Goal: Task Accomplishment & Management: Use online tool/utility

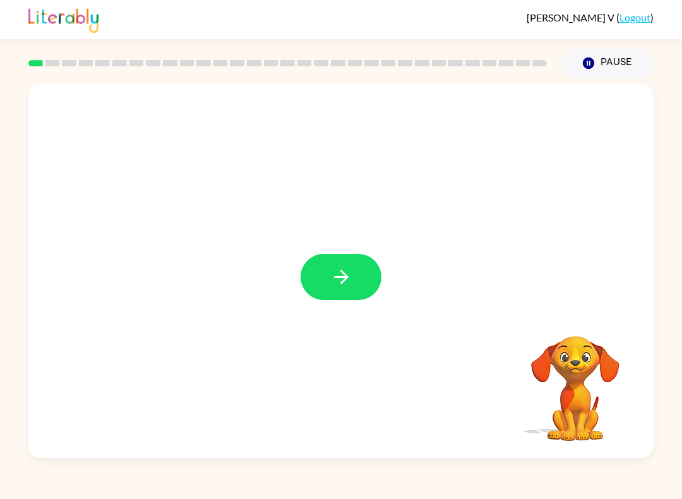
click at [357, 259] on button "button" at bounding box center [340, 277] width 81 height 46
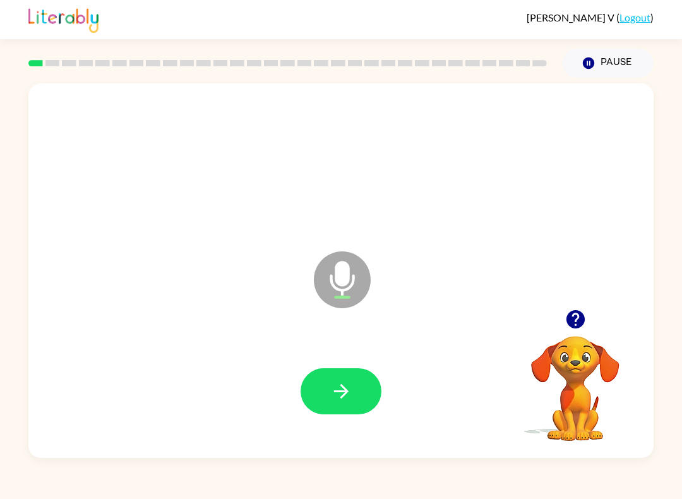
click at [363, 392] on button "button" at bounding box center [340, 391] width 81 height 46
click at [342, 395] on icon "button" at bounding box center [341, 391] width 22 height 22
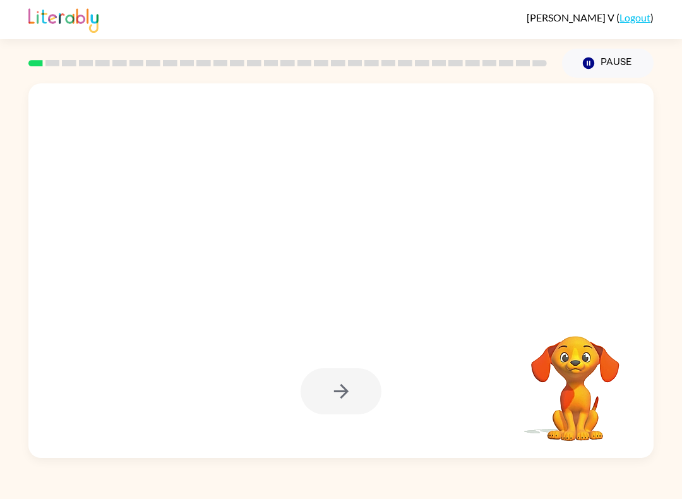
click at [333, 389] on div at bounding box center [340, 391] width 81 height 46
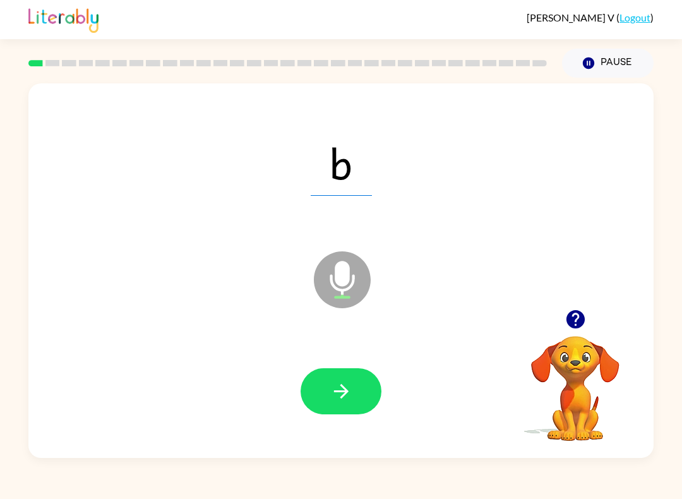
click at [360, 401] on button "button" at bounding box center [340, 391] width 81 height 46
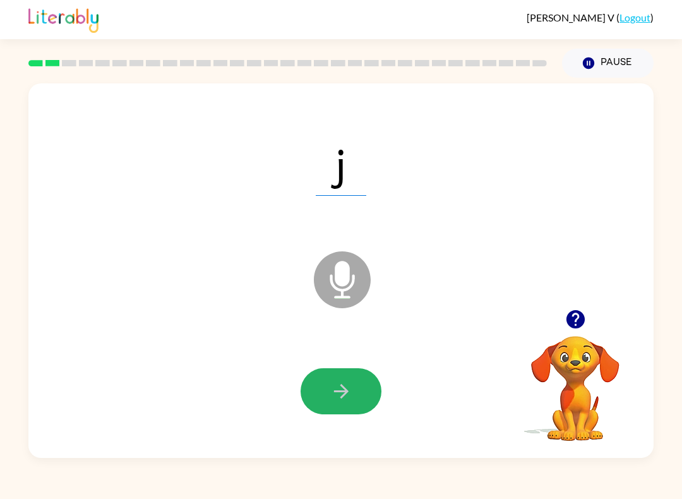
click at [337, 397] on icon "button" at bounding box center [341, 391] width 22 height 22
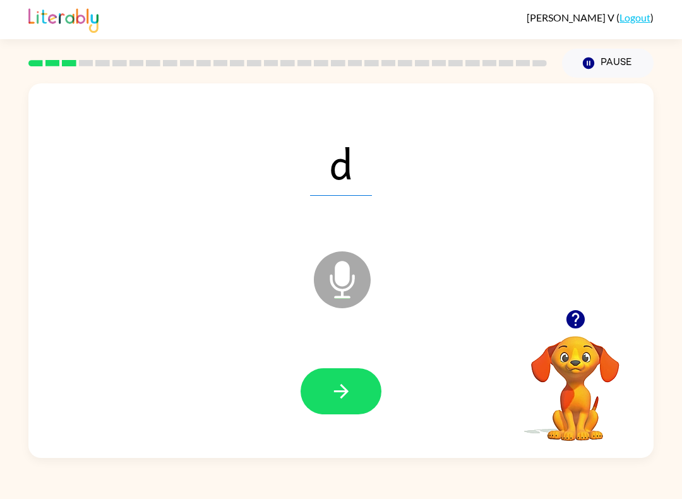
click at [358, 377] on button "button" at bounding box center [340, 391] width 81 height 46
click at [336, 379] on button "button" at bounding box center [340, 391] width 81 height 46
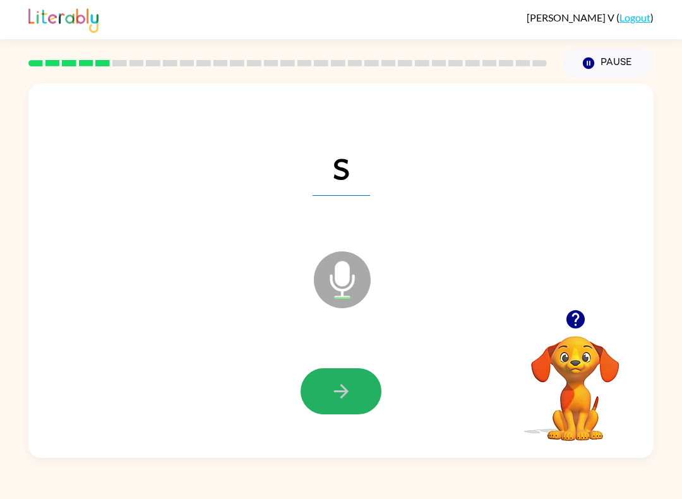
click at [355, 412] on button "button" at bounding box center [340, 391] width 81 height 46
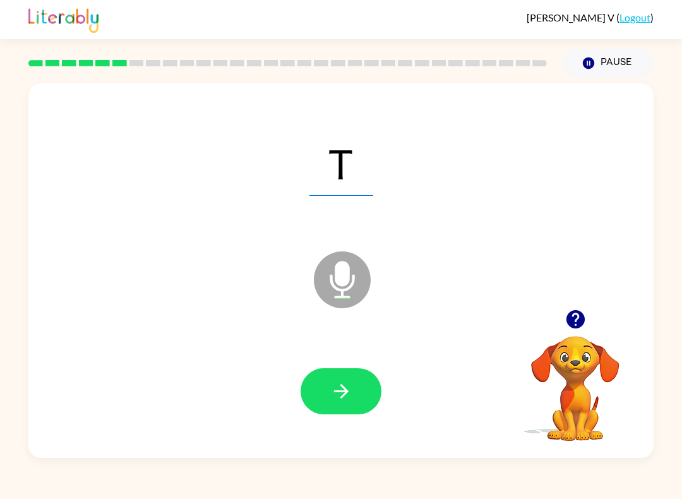
click at [355, 364] on div at bounding box center [341, 391] width 600 height 108
click at [350, 403] on button "button" at bounding box center [340, 391] width 81 height 46
click at [365, 387] on button "button" at bounding box center [340, 391] width 81 height 46
click at [344, 376] on button "button" at bounding box center [340, 391] width 81 height 46
click at [377, 375] on div at bounding box center [340, 391] width 81 height 46
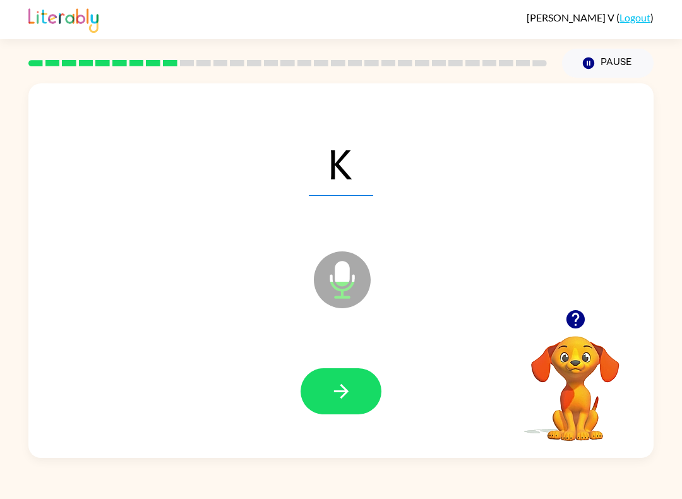
click at [353, 380] on button "button" at bounding box center [340, 391] width 81 height 46
click at [353, 387] on button "button" at bounding box center [340, 391] width 81 height 46
click at [347, 388] on icon "button" at bounding box center [341, 391] width 22 height 22
click at [365, 389] on button "button" at bounding box center [340, 391] width 81 height 46
click at [377, 389] on button "button" at bounding box center [340, 391] width 81 height 46
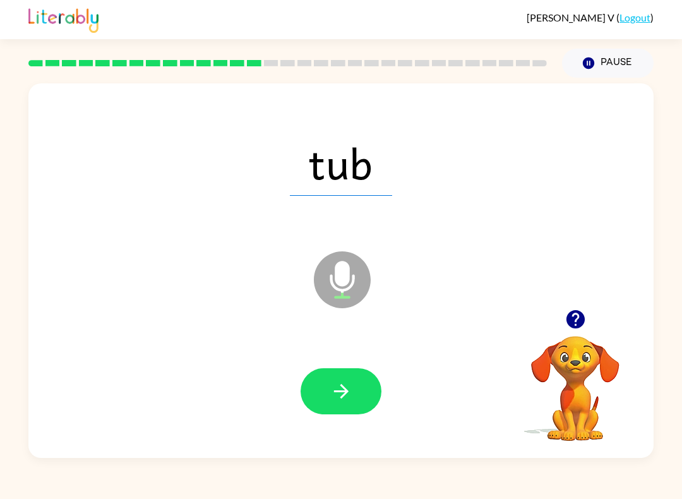
click at [343, 385] on icon "button" at bounding box center [341, 391] width 22 height 22
click at [365, 373] on button "button" at bounding box center [340, 391] width 81 height 46
click at [355, 388] on button "button" at bounding box center [340, 391] width 81 height 46
click at [334, 396] on icon "button" at bounding box center [341, 391] width 22 height 22
click at [351, 398] on icon "button" at bounding box center [341, 391] width 22 height 22
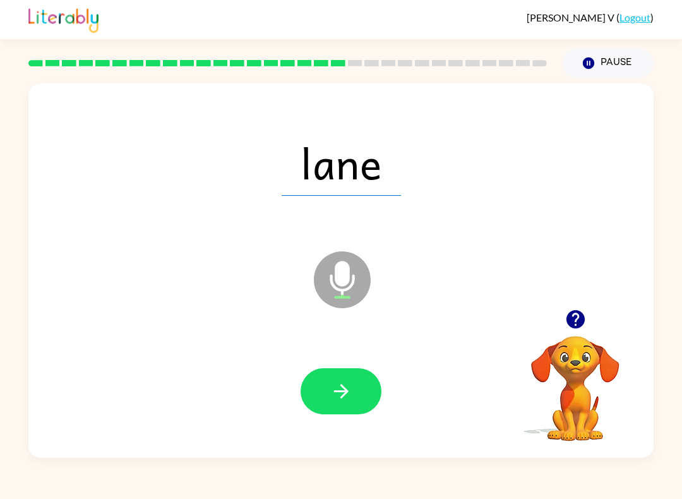
click at [350, 403] on button "button" at bounding box center [340, 391] width 81 height 46
click at [356, 403] on button "button" at bounding box center [340, 391] width 81 height 46
click at [329, 403] on button "button" at bounding box center [340, 391] width 81 height 46
click at [346, 403] on button "button" at bounding box center [340, 391] width 81 height 46
click at [360, 400] on button "button" at bounding box center [340, 391] width 81 height 46
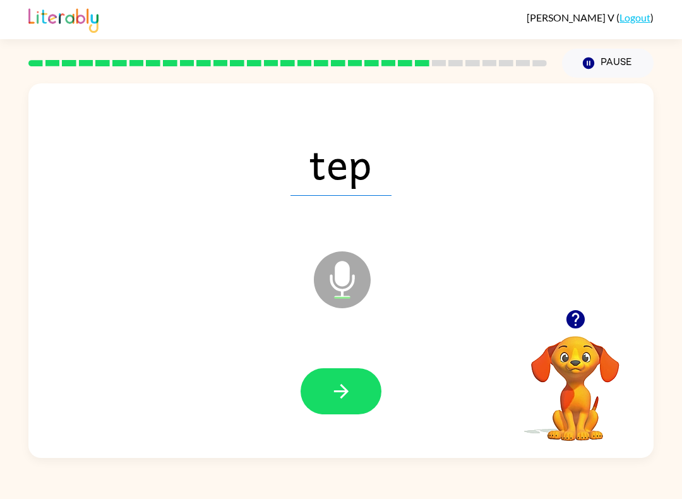
click at [360, 384] on button "button" at bounding box center [340, 391] width 81 height 46
click at [362, 382] on button "button" at bounding box center [340, 391] width 81 height 46
click at [360, 405] on button "button" at bounding box center [340, 391] width 81 height 46
click at [331, 392] on icon "button" at bounding box center [341, 391] width 22 height 22
click at [359, 376] on button "button" at bounding box center [340, 391] width 81 height 46
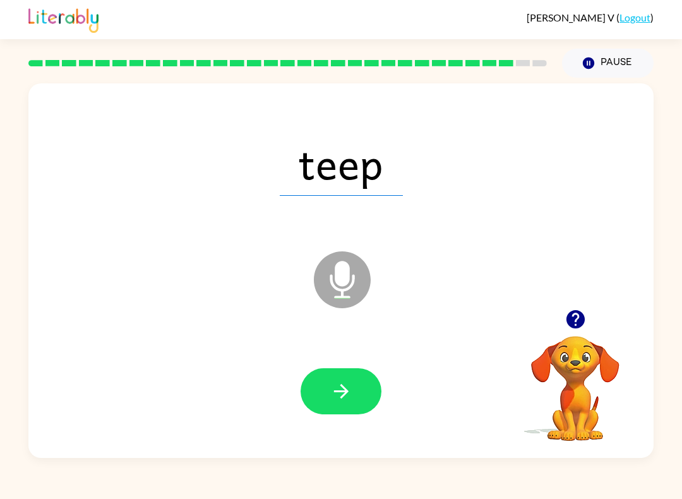
click at [350, 414] on button "button" at bounding box center [340, 391] width 81 height 46
click at [352, 391] on button "button" at bounding box center [340, 391] width 81 height 46
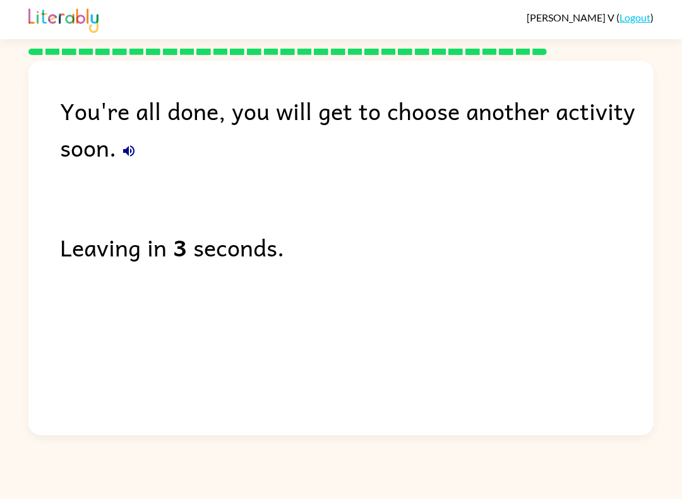
click at [646, 13] on link "Logout" at bounding box center [634, 17] width 31 height 12
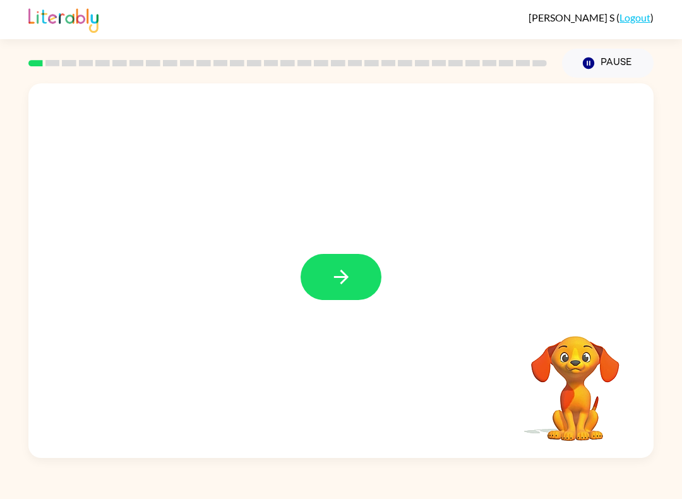
click at [337, 264] on button "button" at bounding box center [340, 277] width 81 height 46
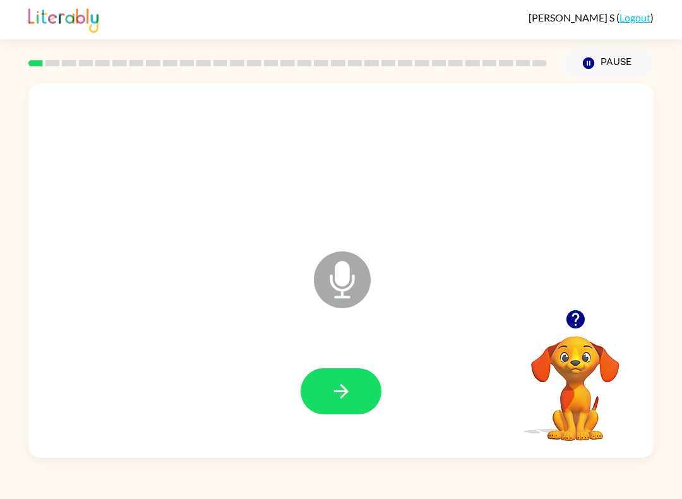
click at [341, 379] on button "button" at bounding box center [340, 391] width 81 height 46
click at [335, 391] on icon "button" at bounding box center [340, 391] width 15 height 15
click at [357, 377] on button "button" at bounding box center [340, 391] width 81 height 46
click at [352, 391] on button "button" at bounding box center [340, 391] width 81 height 46
click at [338, 381] on icon "button" at bounding box center [341, 391] width 22 height 22
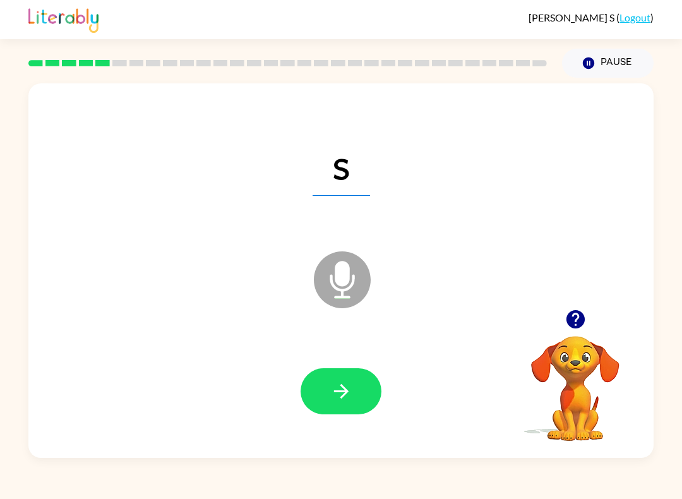
click at [345, 386] on icon "button" at bounding box center [341, 391] width 22 height 22
click at [333, 387] on icon "button" at bounding box center [341, 391] width 22 height 22
click at [327, 391] on button "button" at bounding box center [340, 391] width 81 height 46
click at [335, 375] on button "button" at bounding box center [340, 391] width 81 height 46
click at [336, 390] on icon "button" at bounding box center [341, 391] width 22 height 22
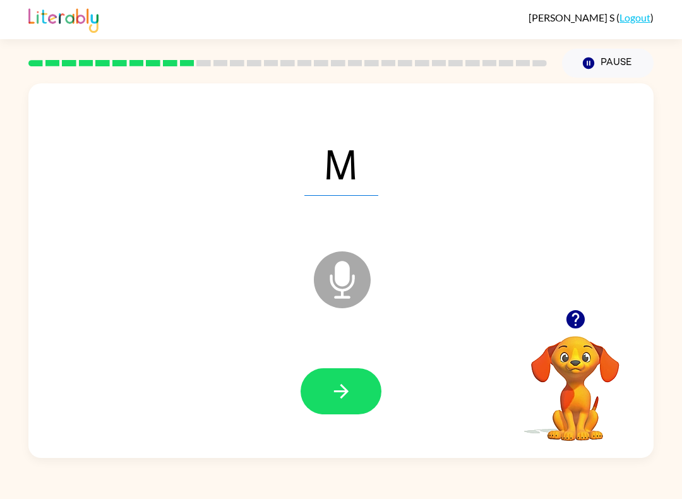
click at [330, 396] on icon "button" at bounding box center [341, 391] width 22 height 22
click at [346, 375] on button "button" at bounding box center [340, 391] width 81 height 46
click at [328, 370] on button "button" at bounding box center [340, 391] width 81 height 46
click at [619, 67] on button "Pause Pause" at bounding box center [608, 63] width 92 height 29
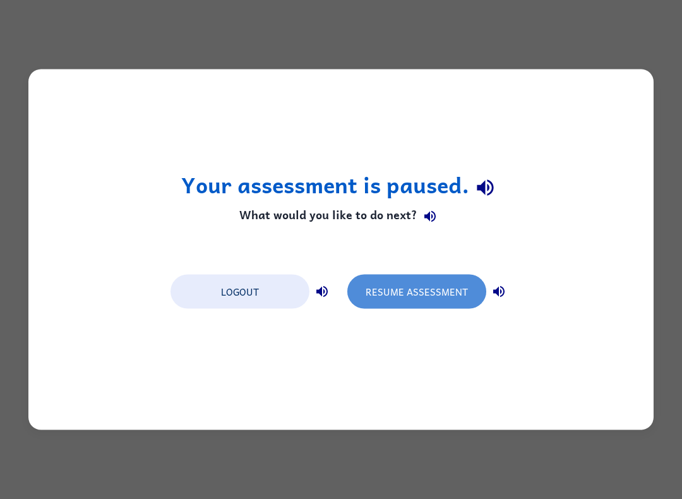
click at [408, 293] on button "Resume Assessment" at bounding box center [416, 292] width 139 height 34
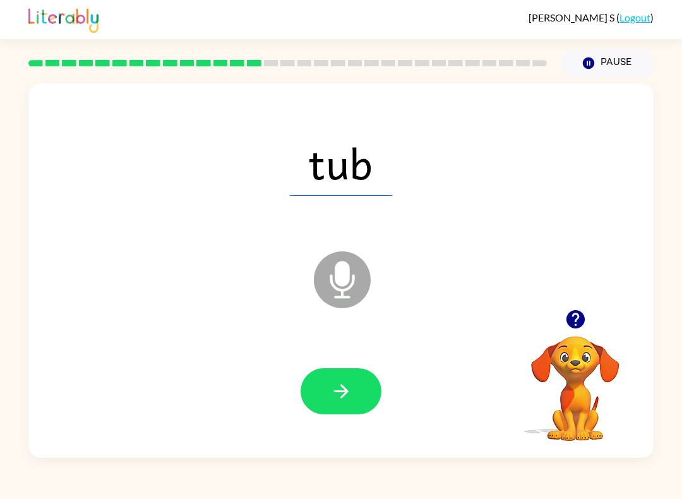
click at [348, 394] on icon "button" at bounding box center [341, 391] width 22 height 22
click at [336, 388] on icon "button" at bounding box center [341, 391] width 22 height 22
click at [329, 380] on button "button" at bounding box center [340, 391] width 81 height 46
click at [341, 381] on icon "button" at bounding box center [341, 391] width 22 height 22
click at [339, 391] on icon "button" at bounding box center [341, 391] width 22 height 22
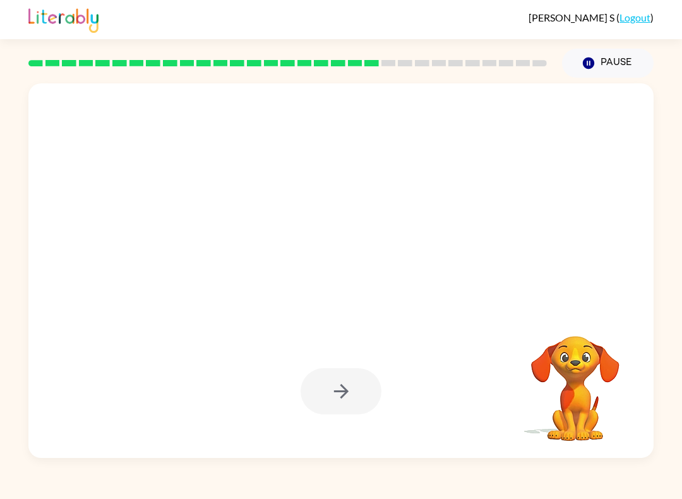
click at [605, 66] on button "Pause Pause" at bounding box center [608, 63] width 92 height 29
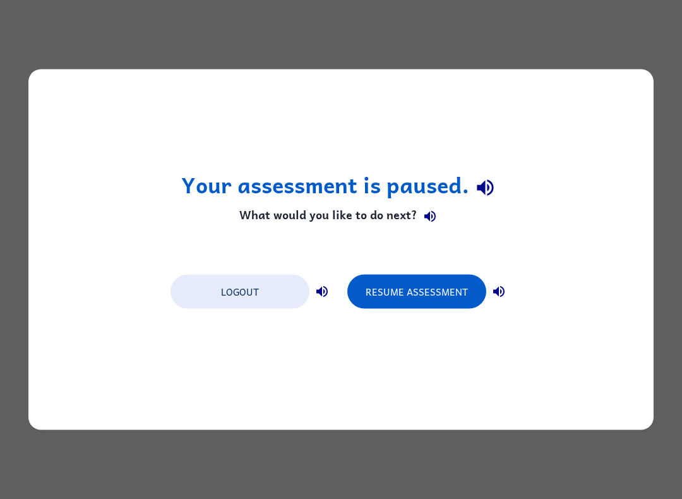
click at [420, 293] on button "Resume Assessment" at bounding box center [416, 292] width 139 height 34
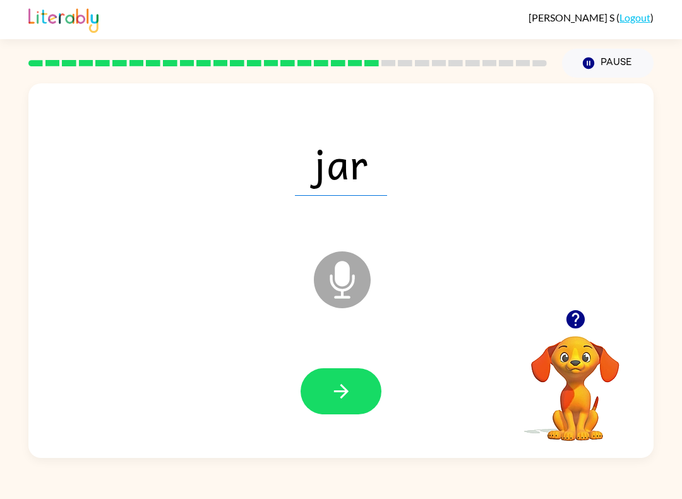
click at [337, 406] on button "button" at bounding box center [340, 391] width 81 height 46
click at [624, 68] on button "Pause Pause" at bounding box center [608, 63] width 92 height 29
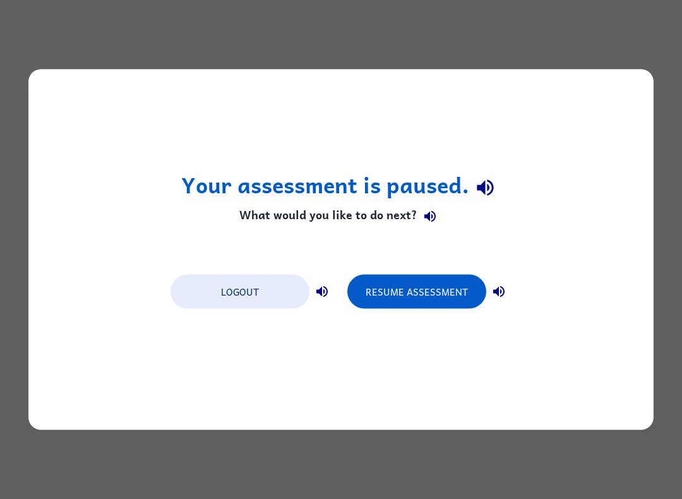
click at [426, 297] on button "Resume Assessment" at bounding box center [416, 292] width 139 height 34
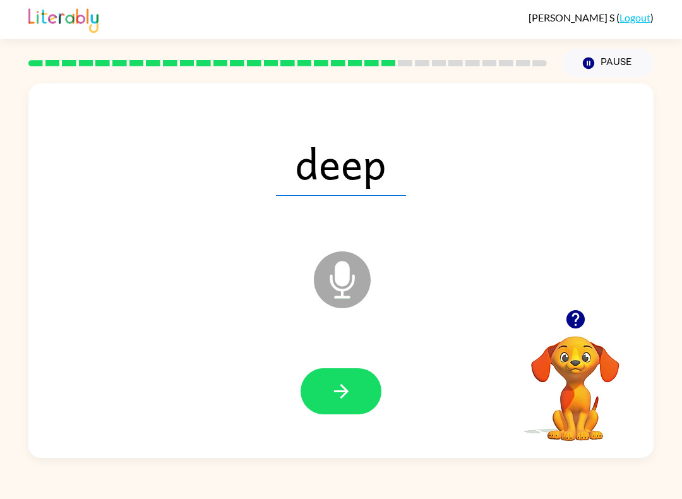
click at [334, 379] on button "button" at bounding box center [340, 391] width 81 height 46
click at [338, 393] on icon "button" at bounding box center [341, 391] width 22 height 22
click at [344, 385] on icon "button" at bounding box center [341, 391] width 22 height 22
click at [298, 200] on div "peft" at bounding box center [341, 163] width 600 height 108
click at [337, 203] on div "peft" at bounding box center [341, 163] width 600 height 108
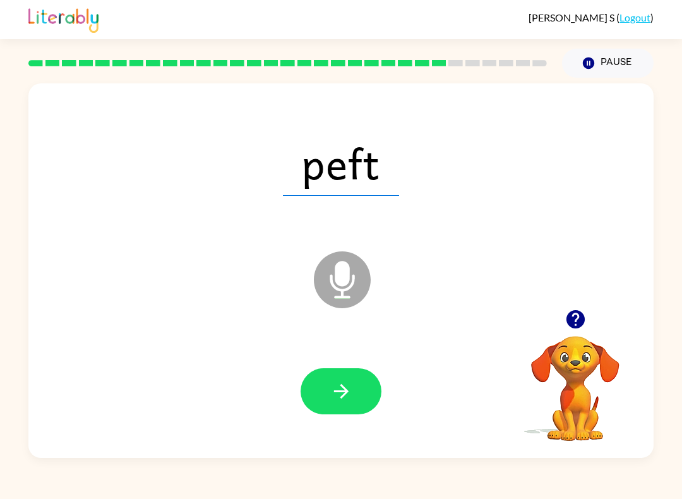
click at [369, 211] on div "peft" at bounding box center [341, 163] width 600 height 108
click at [342, 396] on icon "button" at bounding box center [340, 391] width 15 height 15
click at [348, 192] on span "chud" at bounding box center [341, 163] width 131 height 66
click at [341, 199] on div "chud" at bounding box center [341, 163] width 600 height 108
click at [348, 398] on icon "button" at bounding box center [341, 391] width 22 height 22
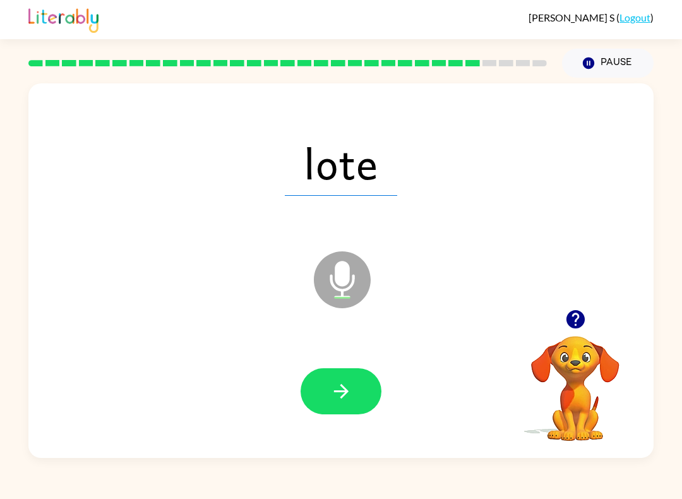
click at [324, 387] on button "button" at bounding box center [340, 391] width 81 height 46
click at [330, 387] on icon "button" at bounding box center [341, 391] width 22 height 22
click at [334, 396] on icon "button" at bounding box center [341, 391] width 22 height 22
click at [331, 384] on icon "button" at bounding box center [341, 391] width 22 height 22
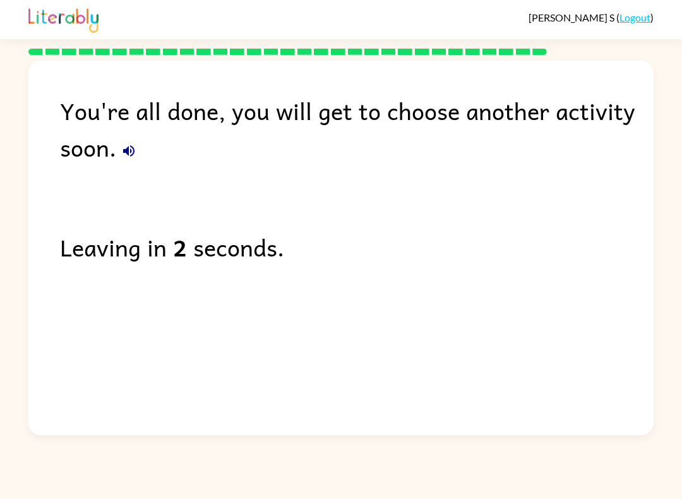
click at [639, 17] on link "Logout" at bounding box center [634, 17] width 31 height 12
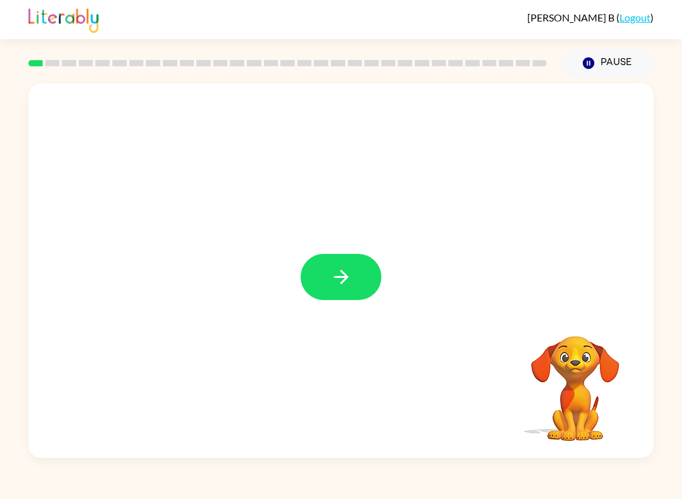
click at [346, 276] on icon "button" at bounding box center [340, 276] width 15 height 15
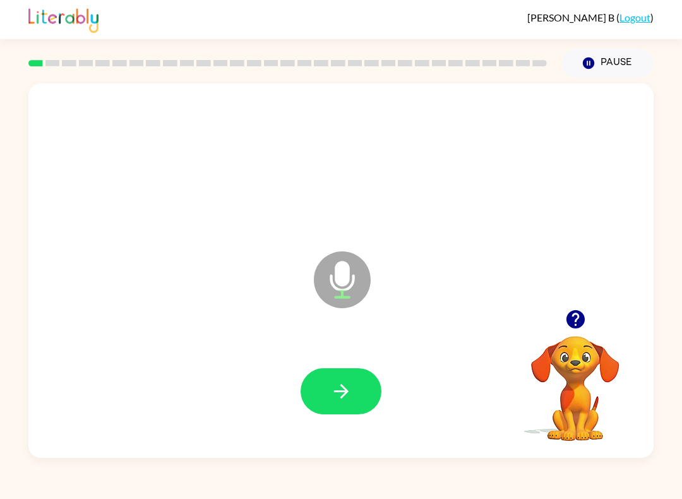
click at [345, 393] on icon "button" at bounding box center [340, 391] width 15 height 15
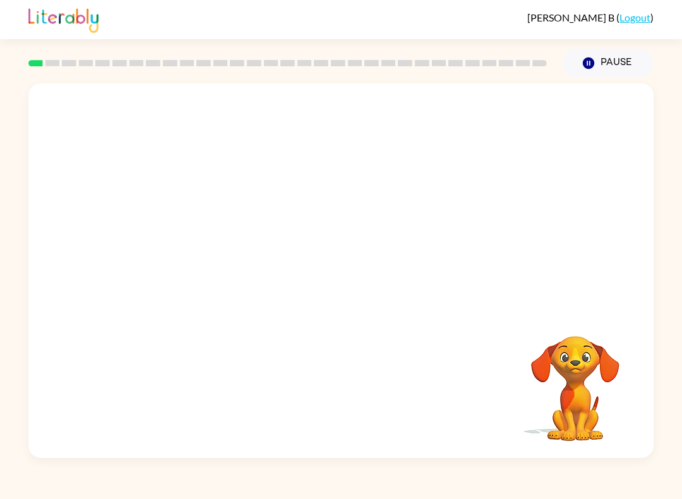
click at [641, 11] on link "Logout" at bounding box center [634, 17] width 31 height 12
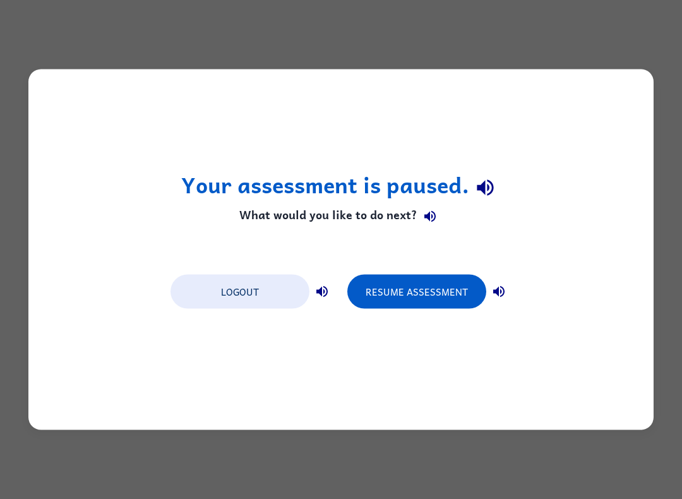
click at [259, 293] on button "Logout" at bounding box center [239, 292] width 139 height 34
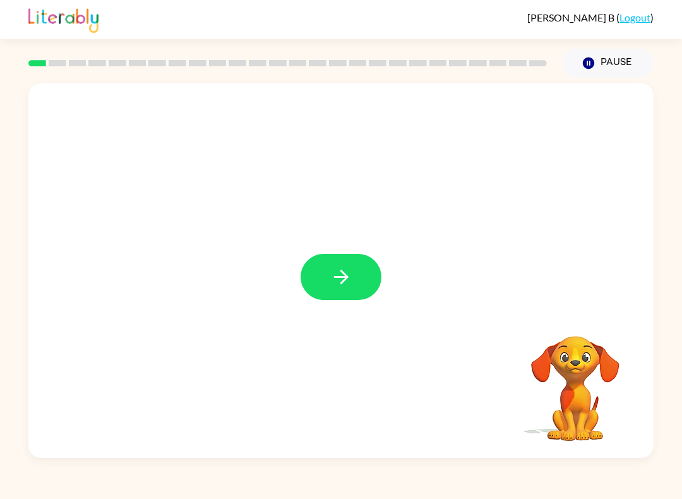
click at [347, 267] on icon "button" at bounding box center [341, 277] width 22 height 22
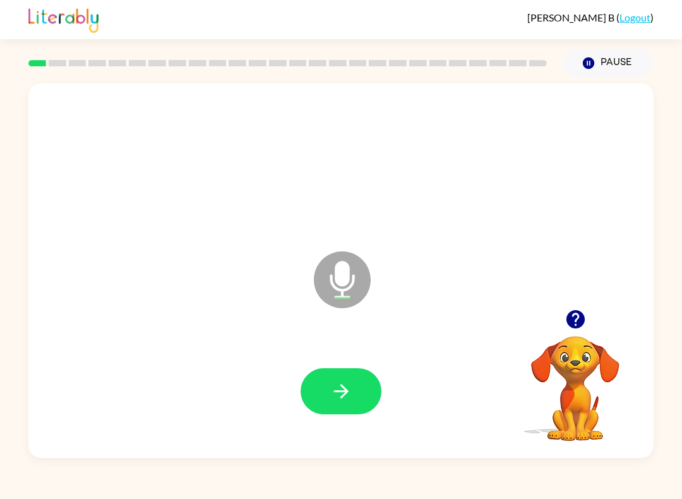
click at [350, 394] on icon "button" at bounding box center [341, 391] width 22 height 22
click at [342, 383] on icon "button" at bounding box center [341, 391] width 22 height 22
click at [345, 396] on icon "button" at bounding box center [341, 391] width 22 height 22
click at [345, 391] on icon "button" at bounding box center [340, 391] width 15 height 15
click at [324, 386] on button "button" at bounding box center [340, 391] width 81 height 46
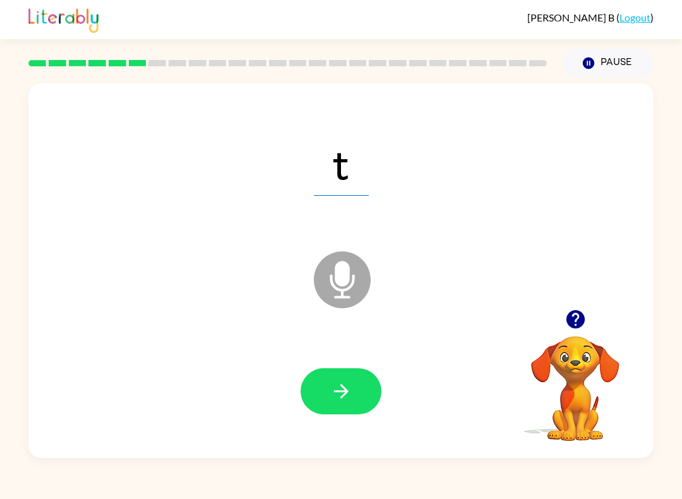
click at [345, 398] on icon "button" at bounding box center [341, 391] width 22 height 22
click at [357, 377] on button "button" at bounding box center [340, 391] width 81 height 46
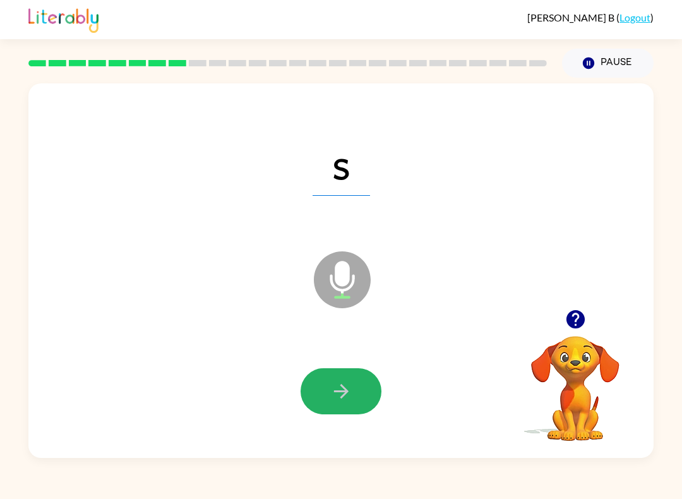
click at [340, 388] on icon "button" at bounding box center [341, 391] width 22 height 22
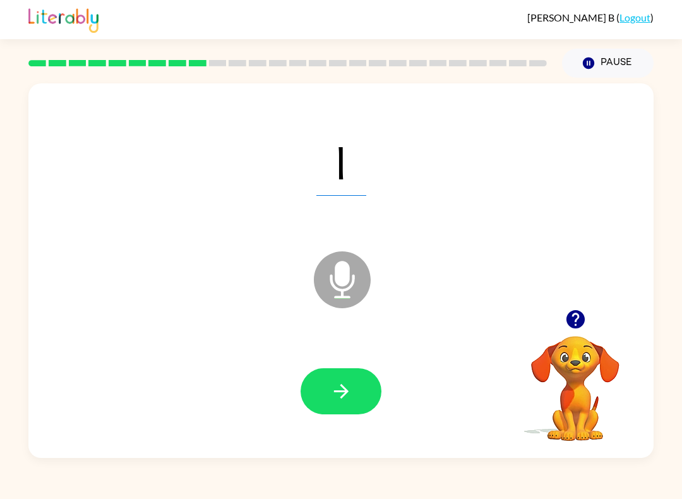
click at [365, 389] on button "button" at bounding box center [340, 391] width 81 height 46
click at [351, 391] on icon "button" at bounding box center [341, 391] width 22 height 22
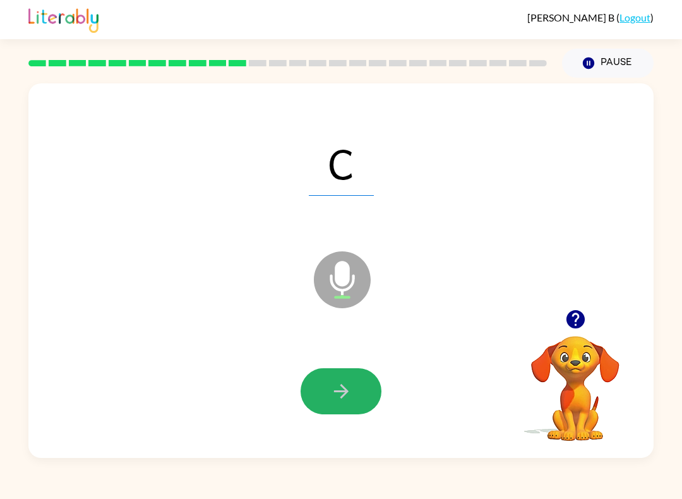
click at [335, 391] on icon "button" at bounding box center [341, 391] width 22 height 22
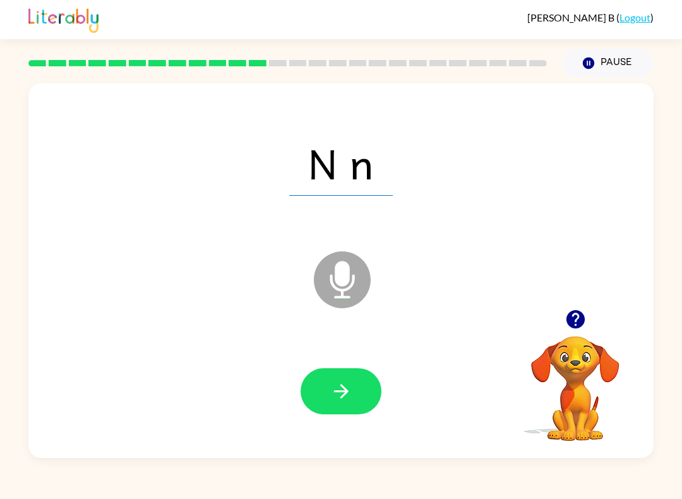
click at [352, 386] on icon "button" at bounding box center [341, 391] width 22 height 22
click at [354, 402] on button "button" at bounding box center [340, 391] width 81 height 46
click at [364, 394] on button "button" at bounding box center [340, 391] width 81 height 46
click at [296, 402] on div at bounding box center [341, 391] width 600 height 108
click at [317, 387] on button "button" at bounding box center [340, 391] width 81 height 46
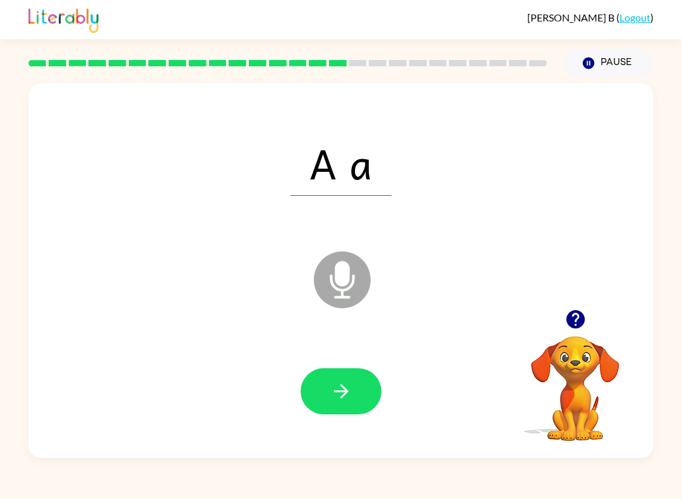
click at [357, 384] on button "button" at bounding box center [340, 391] width 81 height 46
click at [340, 399] on icon "button" at bounding box center [341, 391] width 22 height 22
click at [359, 380] on button "button" at bounding box center [340, 391] width 81 height 46
click at [348, 410] on button "button" at bounding box center [340, 391] width 81 height 46
click at [331, 414] on button "button" at bounding box center [340, 391] width 81 height 46
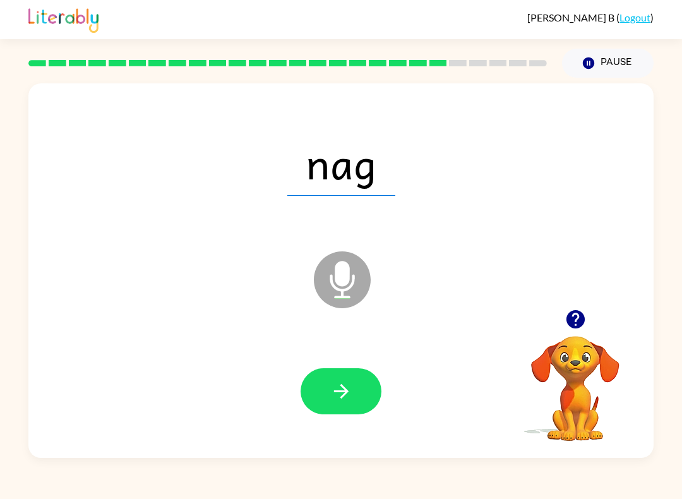
click at [339, 392] on icon "button" at bounding box center [340, 391] width 15 height 15
click at [328, 388] on button "button" at bounding box center [340, 391] width 81 height 46
click at [325, 392] on button "button" at bounding box center [340, 391] width 81 height 46
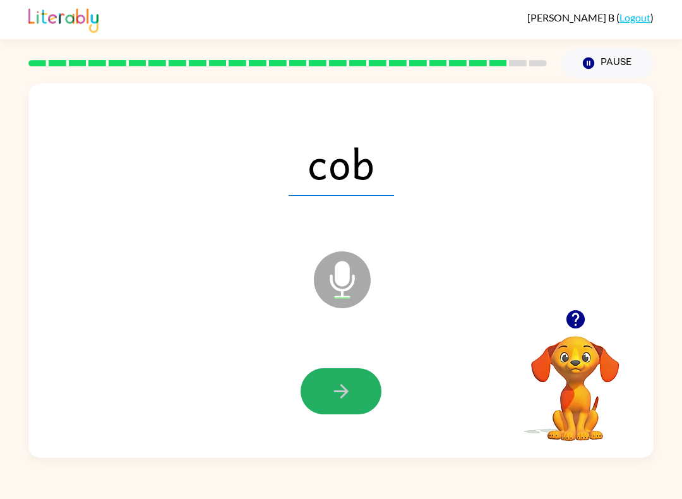
click at [354, 391] on button "button" at bounding box center [340, 391] width 81 height 46
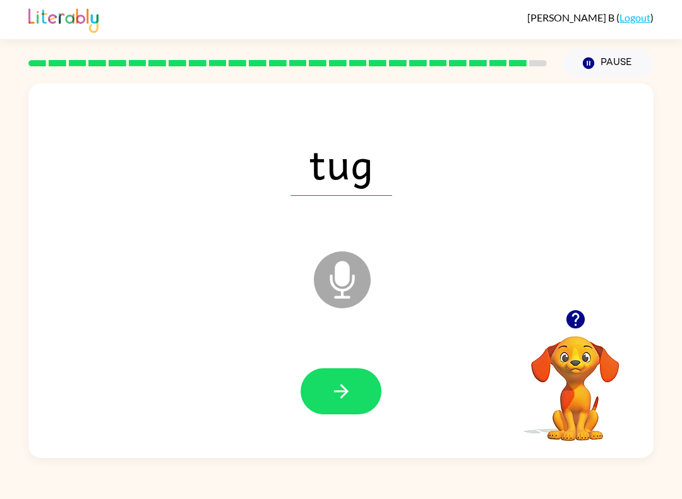
click at [369, 383] on button "button" at bounding box center [340, 391] width 81 height 46
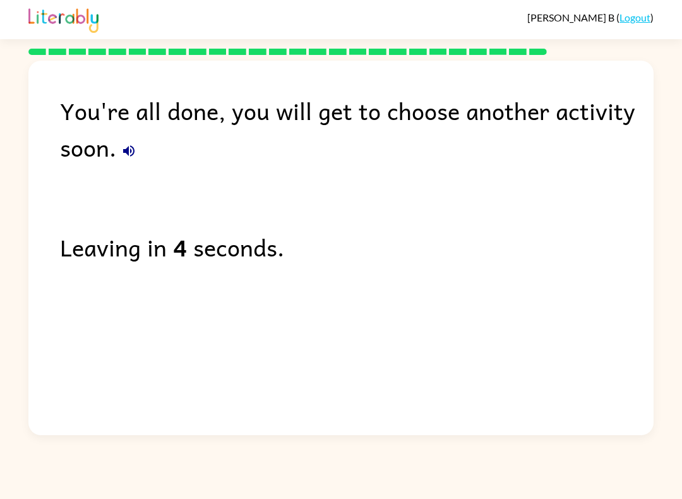
click at [642, 18] on link "Logout" at bounding box center [634, 17] width 31 height 12
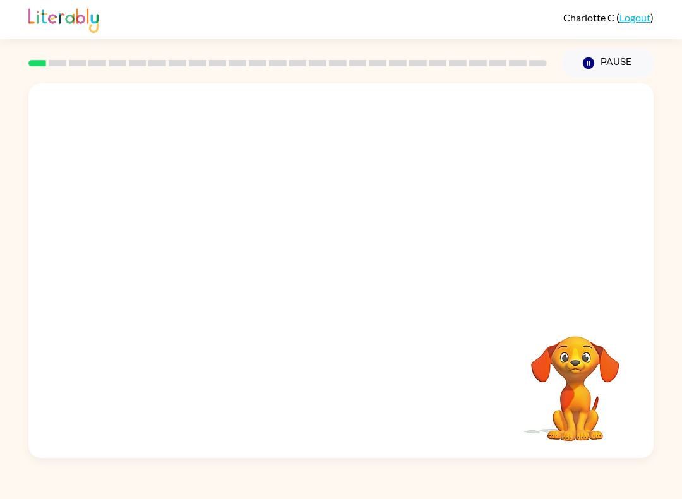
click at [629, 62] on button "Pause Pause" at bounding box center [608, 63] width 92 height 29
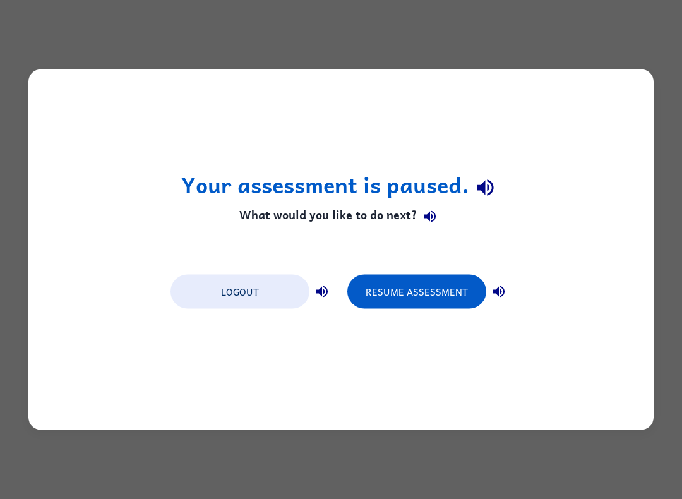
click at [423, 297] on button "Resume Assessment" at bounding box center [416, 292] width 139 height 34
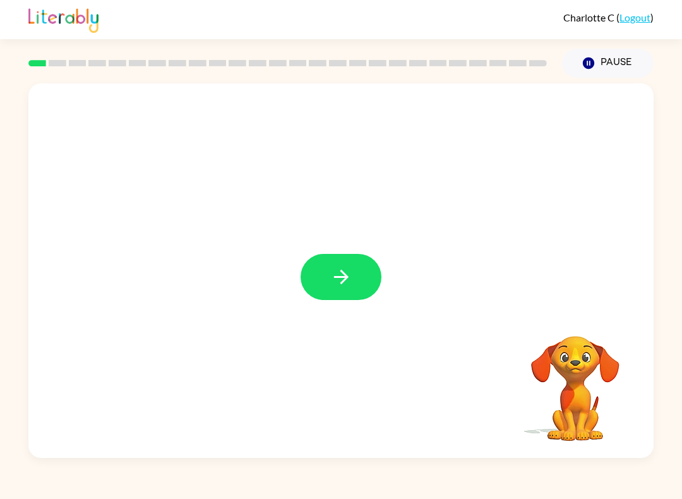
click at [357, 275] on button "button" at bounding box center [340, 277] width 81 height 46
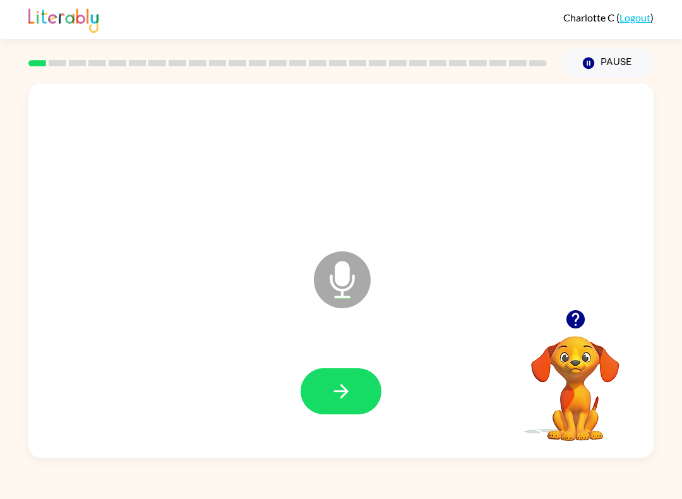
click at [340, 382] on icon "button" at bounding box center [341, 391] width 22 height 22
click at [341, 401] on icon "button" at bounding box center [341, 391] width 22 height 22
click at [330, 398] on icon "button" at bounding box center [341, 391] width 22 height 22
click at [330, 394] on icon "button" at bounding box center [341, 391] width 22 height 22
click at [336, 389] on icon "button" at bounding box center [341, 391] width 22 height 22
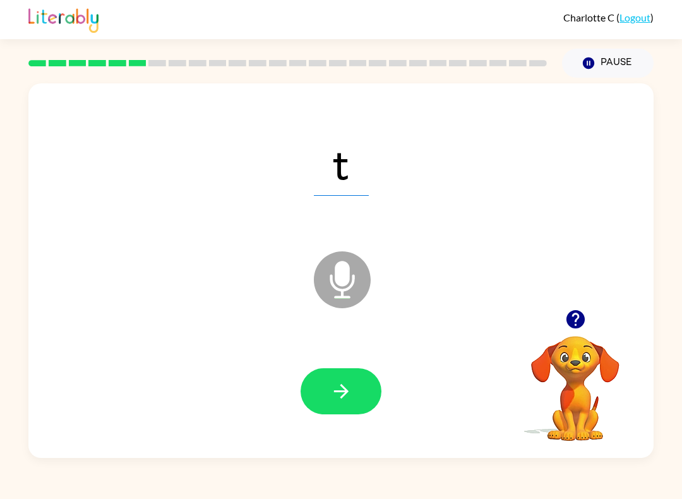
click at [317, 405] on button "button" at bounding box center [340, 391] width 81 height 46
click at [333, 386] on icon "button" at bounding box center [341, 391] width 22 height 22
click at [317, 410] on button "button" at bounding box center [340, 391] width 81 height 46
click at [334, 398] on icon "button" at bounding box center [341, 391] width 22 height 22
click at [335, 402] on icon "button" at bounding box center [341, 391] width 22 height 22
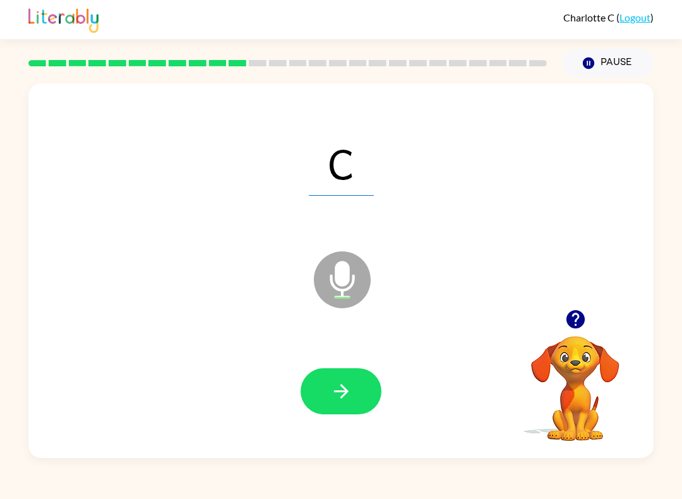
click at [348, 389] on icon "button" at bounding box center [341, 391] width 22 height 22
click at [609, 66] on button "Pause Pause" at bounding box center [608, 63] width 92 height 29
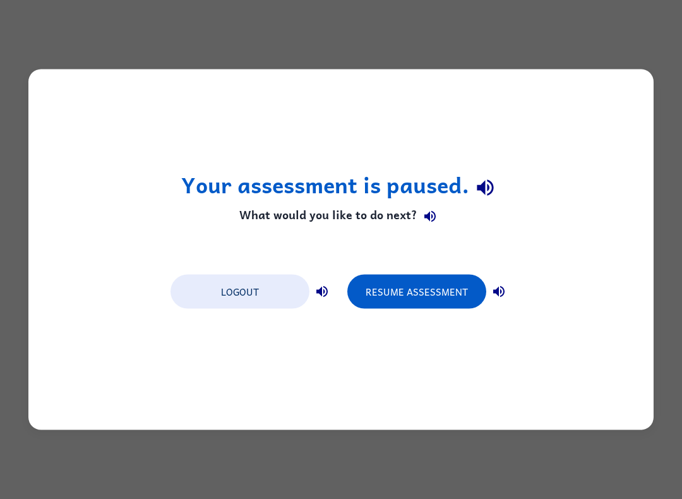
click at [418, 294] on button "Resume Assessment" at bounding box center [416, 292] width 139 height 34
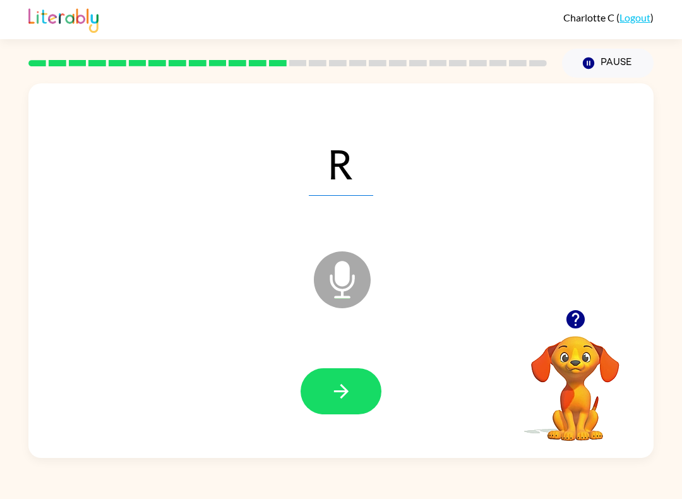
click at [351, 392] on icon "button" at bounding box center [341, 391] width 22 height 22
click at [369, 376] on button "button" at bounding box center [340, 391] width 81 height 46
click at [331, 384] on icon "button" at bounding box center [341, 391] width 22 height 22
click at [327, 405] on button "button" at bounding box center [340, 391] width 81 height 46
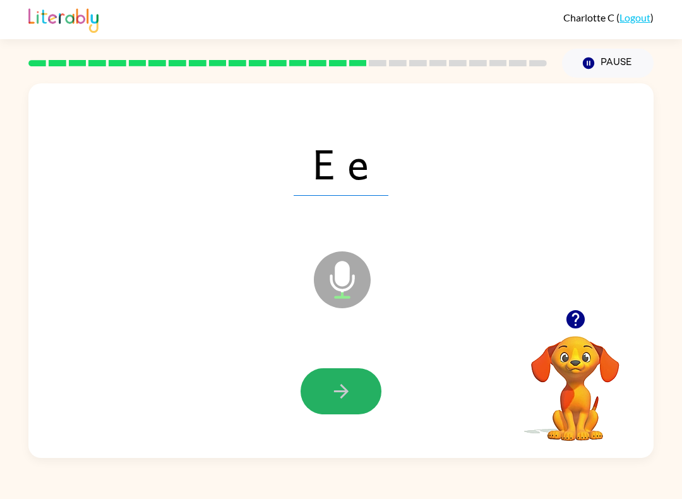
click at [357, 401] on button "button" at bounding box center [340, 391] width 81 height 46
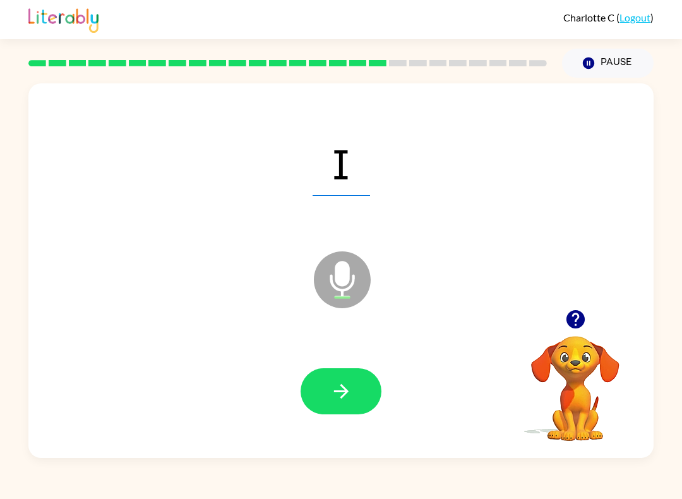
click at [331, 382] on icon "button" at bounding box center [341, 391] width 22 height 22
click at [334, 405] on button "button" at bounding box center [340, 391] width 81 height 46
click at [321, 389] on button "button" at bounding box center [340, 391] width 81 height 46
click at [343, 388] on icon "button" at bounding box center [340, 391] width 15 height 15
click at [351, 388] on icon "button" at bounding box center [341, 391] width 22 height 22
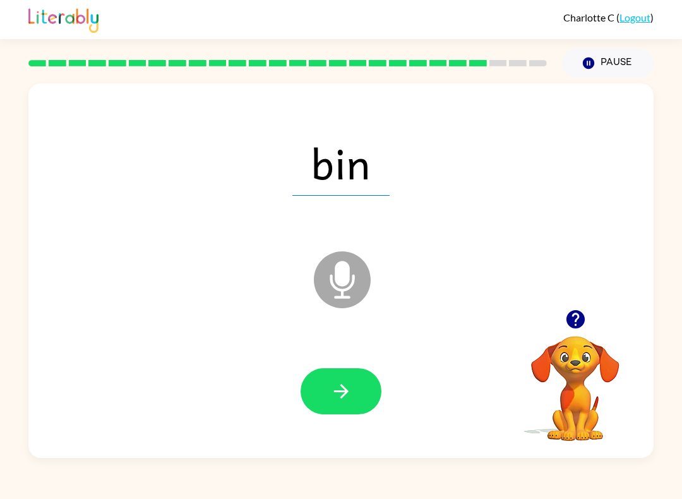
click at [352, 382] on button "button" at bounding box center [340, 391] width 81 height 46
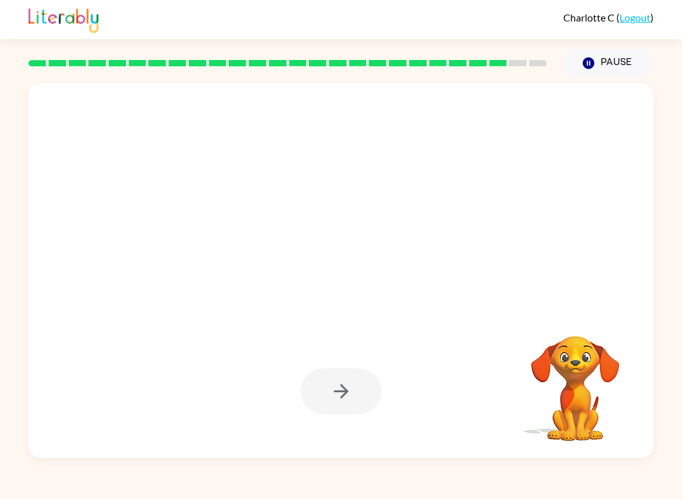
click at [348, 389] on div at bounding box center [340, 391] width 81 height 46
click at [345, 390] on div at bounding box center [340, 391] width 81 height 46
click at [351, 379] on div at bounding box center [340, 391] width 81 height 46
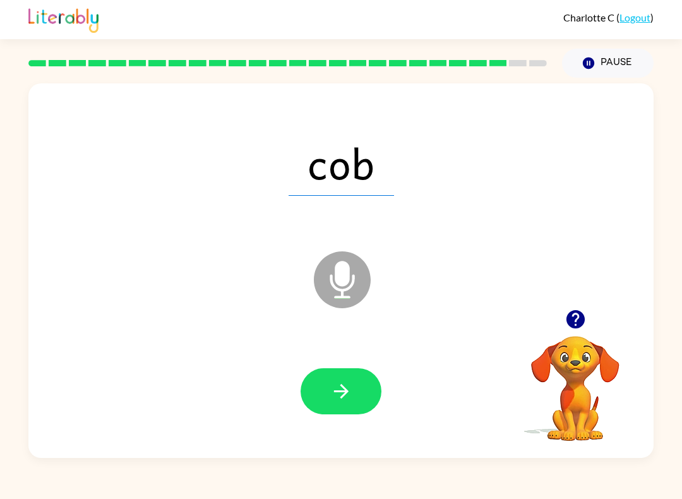
click at [348, 385] on icon "button" at bounding box center [341, 391] width 22 height 22
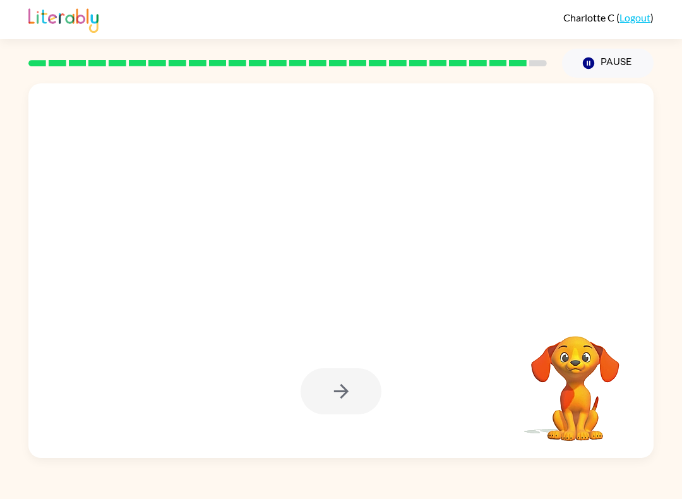
click at [345, 393] on div at bounding box center [340, 391] width 81 height 46
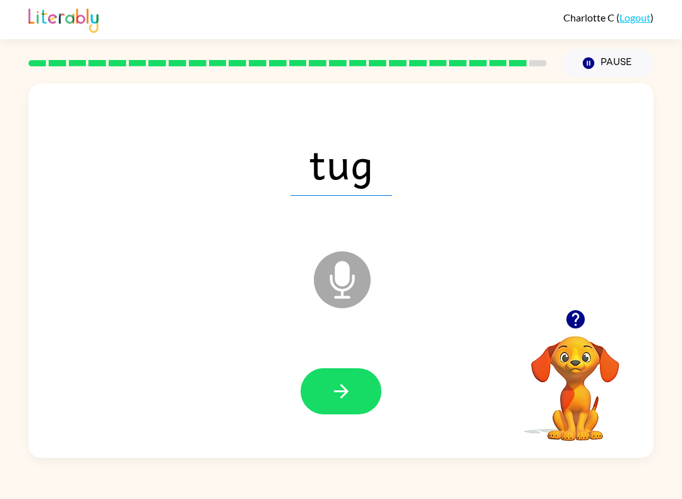
click at [342, 393] on icon "button" at bounding box center [341, 391] width 22 height 22
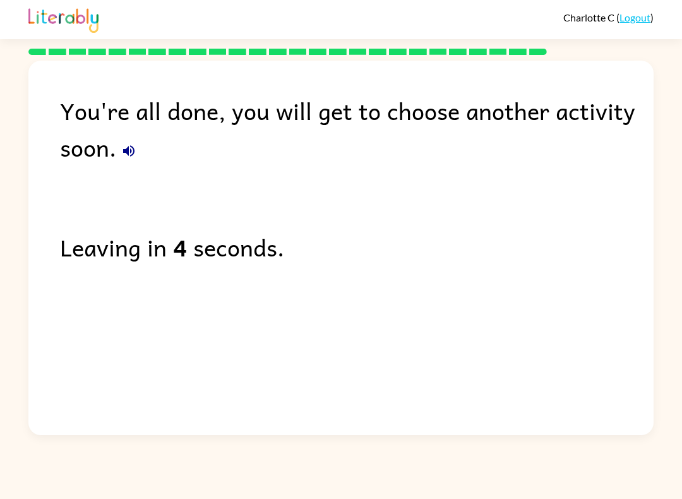
click at [653, 9] on div "Charlotte C ( Logout )" at bounding box center [341, 19] width 682 height 39
click at [639, 23] on link "Logout" at bounding box center [634, 17] width 31 height 12
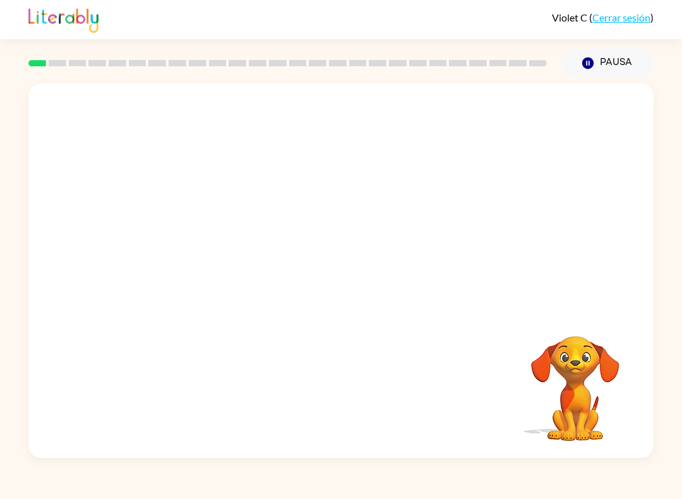
click at [620, 58] on button "Pausa Pausa" at bounding box center [608, 63] width 92 height 29
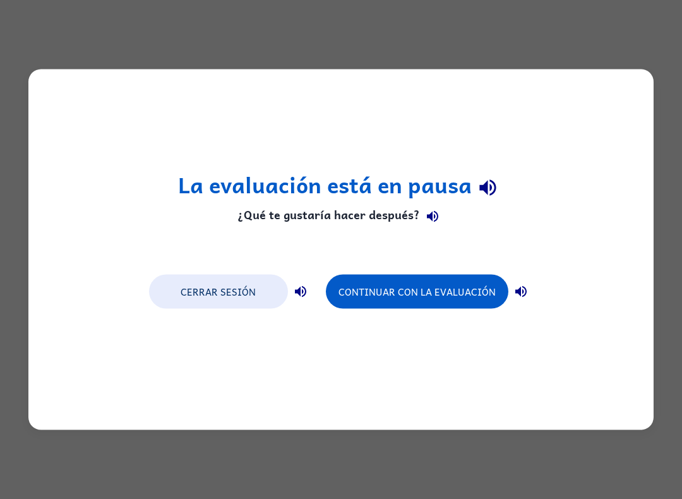
click at [232, 294] on button "Cerrar sesión" at bounding box center [218, 292] width 139 height 34
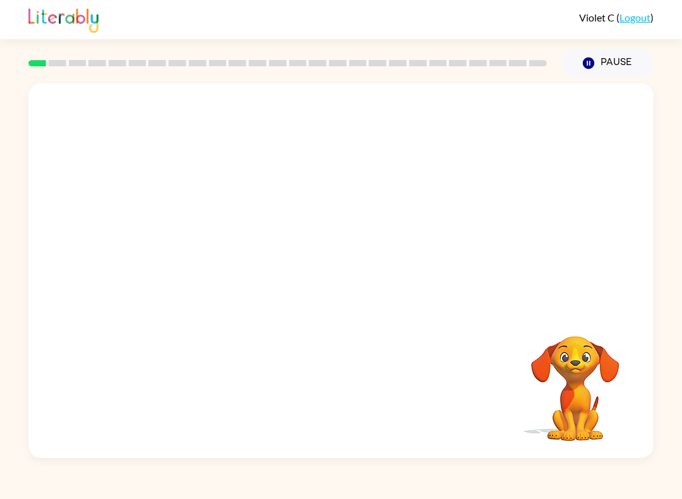
click at [618, 62] on button "Pause Pause" at bounding box center [608, 63] width 92 height 29
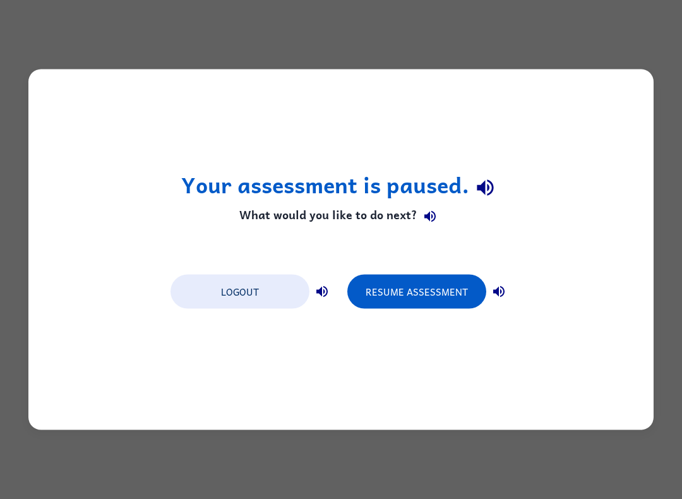
click at [425, 295] on button "Resume Assessment" at bounding box center [416, 292] width 139 height 34
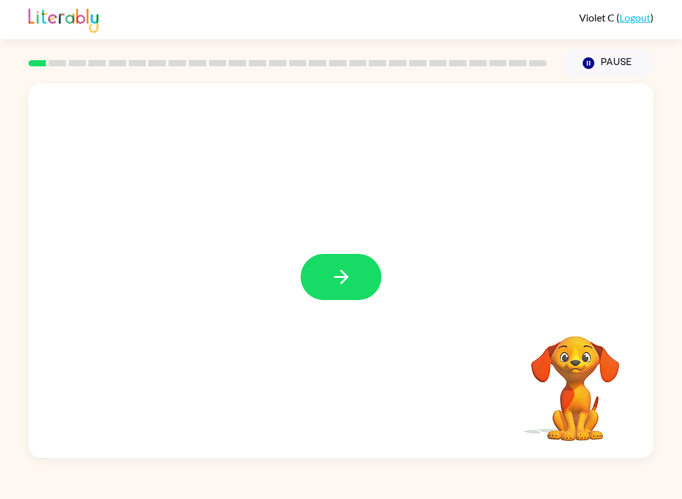
click at [355, 274] on button "button" at bounding box center [340, 277] width 81 height 46
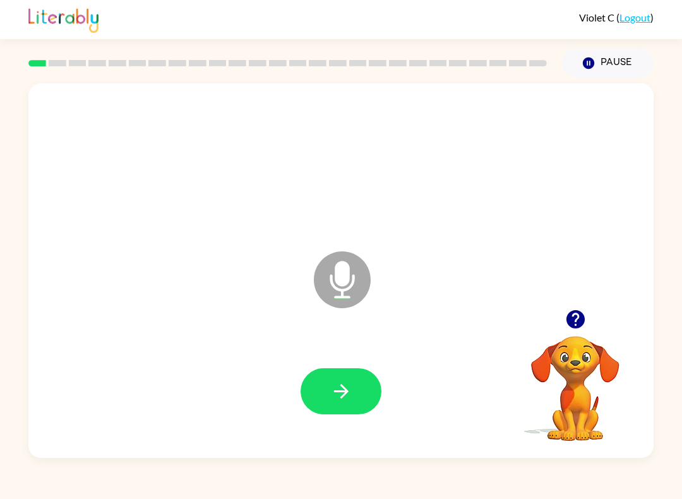
click at [357, 411] on button "button" at bounding box center [340, 391] width 81 height 46
click at [331, 395] on icon "button" at bounding box center [341, 391] width 22 height 22
click at [348, 413] on button "button" at bounding box center [340, 391] width 81 height 46
click at [353, 395] on button "button" at bounding box center [340, 391] width 81 height 46
click at [346, 403] on button "button" at bounding box center [340, 391] width 81 height 46
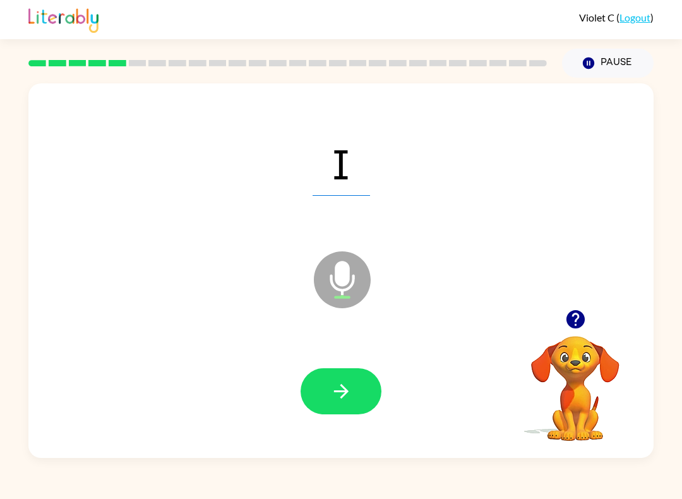
click at [322, 393] on button "button" at bounding box center [340, 391] width 81 height 46
click at [343, 407] on button "button" at bounding box center [340, 391] width 81 height 46
click at [346, 422] on div at bounding box center [341, 391] width 600 height 108
click at [341, 377] on button "button" at bounding box center [340, 391] width 81 height 46
click at [345, 391] on icon "button" at bounding box center [341, 391] width 22 height 22
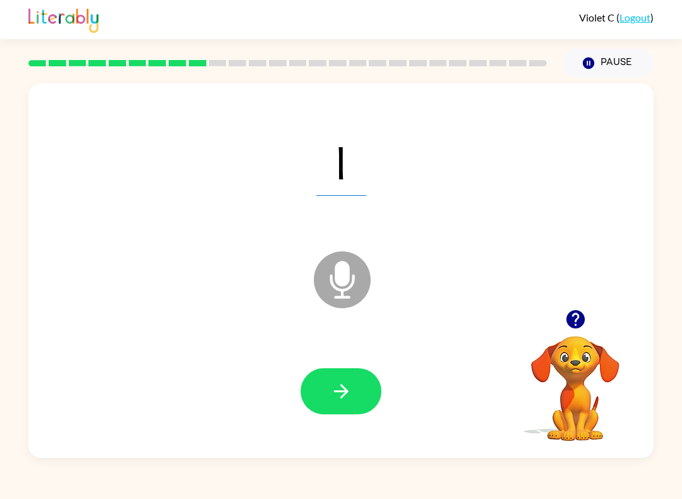
click at [343, 403] on button "button" at bounding box center [340, 391] width 81 height 46
click at [345, 400] on icon "button" at bounding box center [341, 391] width 22 height 22
click at [352, 413] on button "button" at bounding box center [340, 391] width 81 height 46
click at [330, 394] on icon "button" at bounding box center [341, 391] width 22 height 22
click at [354, 387] on button "button" at bounding box center [340, 391] width 81 height 46
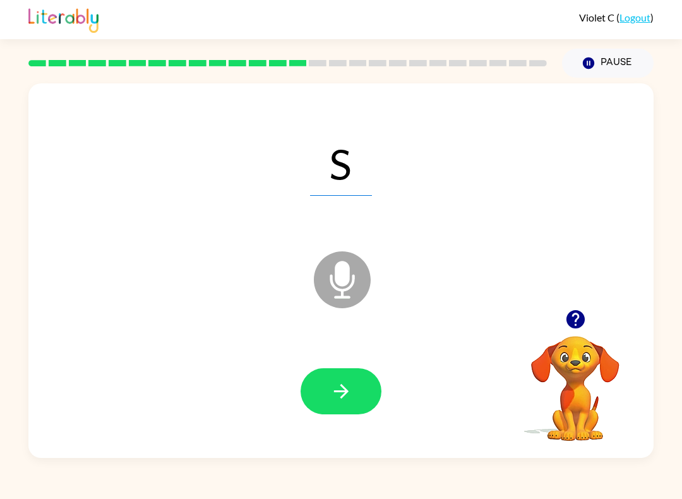
click at [362, 411] on button "button" at bounding box center [340, 391] width 81 height 46
click at [352, 410] on button "button" at bounding box center [340, 391] width 81 height 46
click at [340, 406] on button "button" at bounding box center [340, 391] width 81 height 46
click at [357, 395] on button "button" at bounding box center [340, 391] width 81 height 46
click at [348, 379] on button "button" at bounding box center [340, 391] width 81 height 46
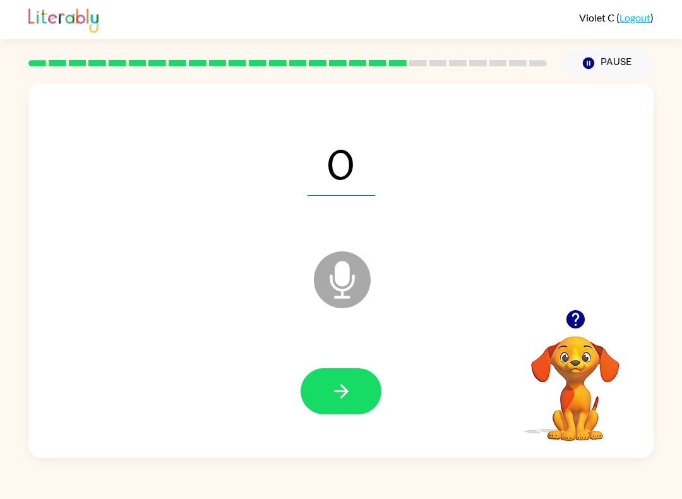
click at [365, 413] on button "button" at bounding box center [340, 391] width 81 height 46
click at [341, 400] on icon "button" at bounding box center [341, 391] width 22 height 22
click at [352, 396] on icon "button" at bounding box center [341, 391] width 22 height 22
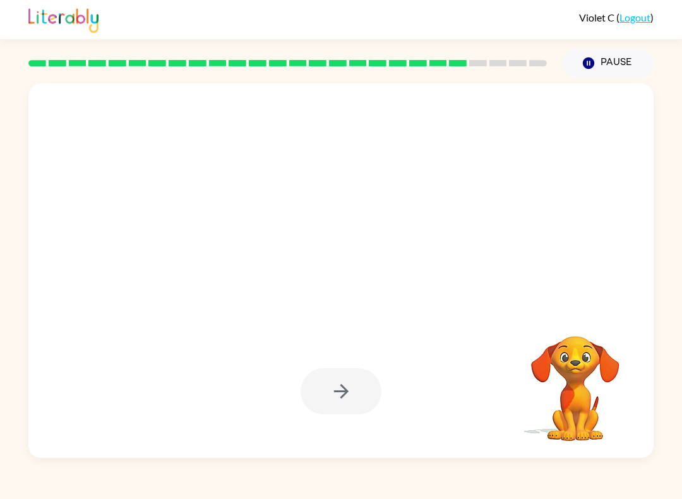
click at [355, 393] on div at bounding box center [340, 391] width 81 height 46
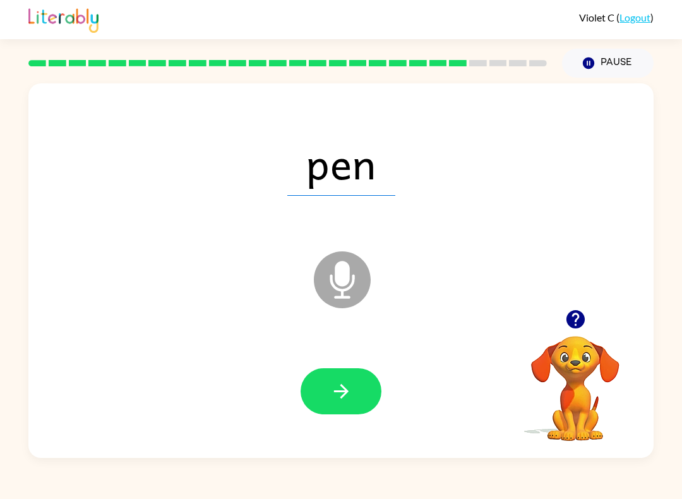
click at [351, 395] on icon "button" at bounding box center [341, 391] width 22 height 22
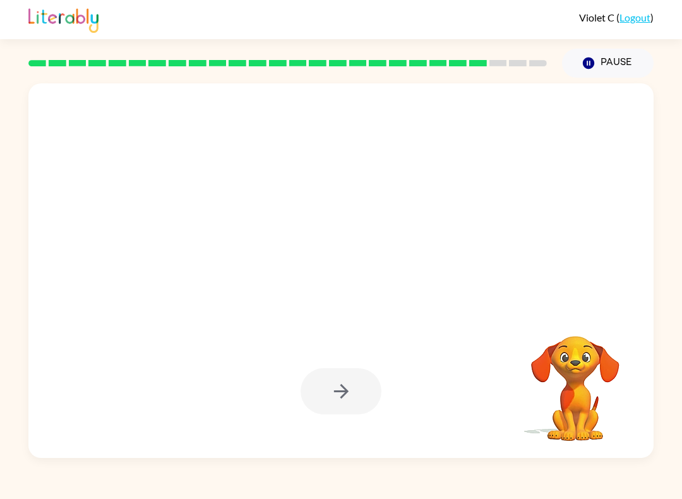
click at [352, 399] on div at bounding box center [340, 391] width 81 height 46
click at [344, 394] on div at bounding box center [340, 391] width 81 height 46
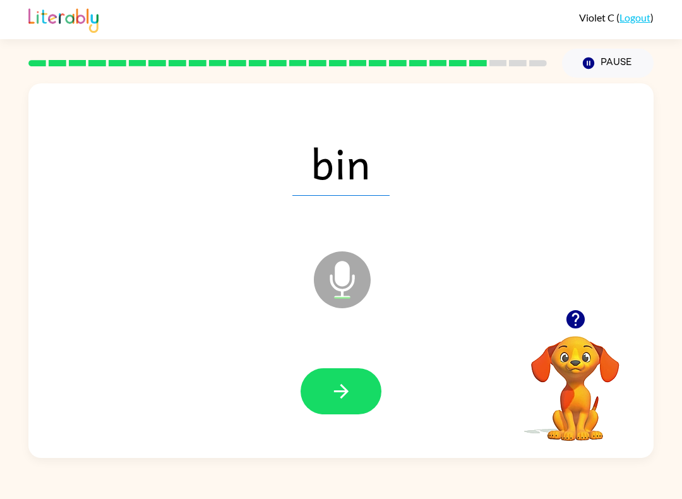
click at [349, 392] on icon "button" at bounding box center [341, 391] width 22 height 22
click at [349, 395] on icon "button" at bounding box center [341, 391] width 22 height 22
click at [352, 392] on button "button" at bounding box center [340, 391] width 81 height 46
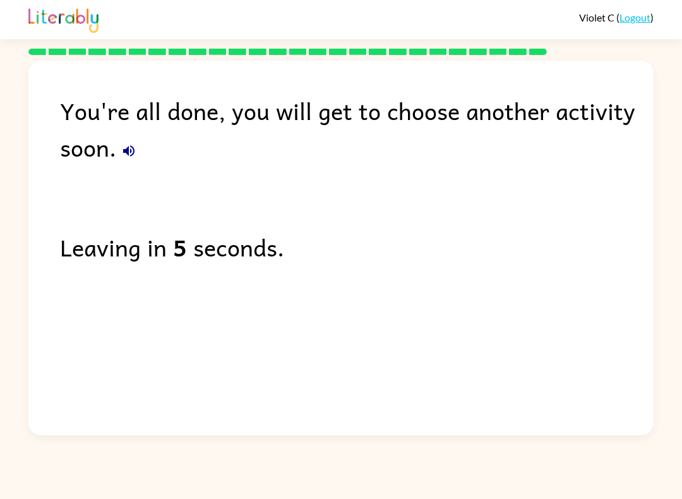
click at [634, 36] on div "Violet C ( Logout )" at bounding box center [340, 19] width 625 height 39
click at [636, 20] on link "Logout" at bounding box center [634, 17] width 31 height 12
